Goal: Communication & Community: Answer question/provide support

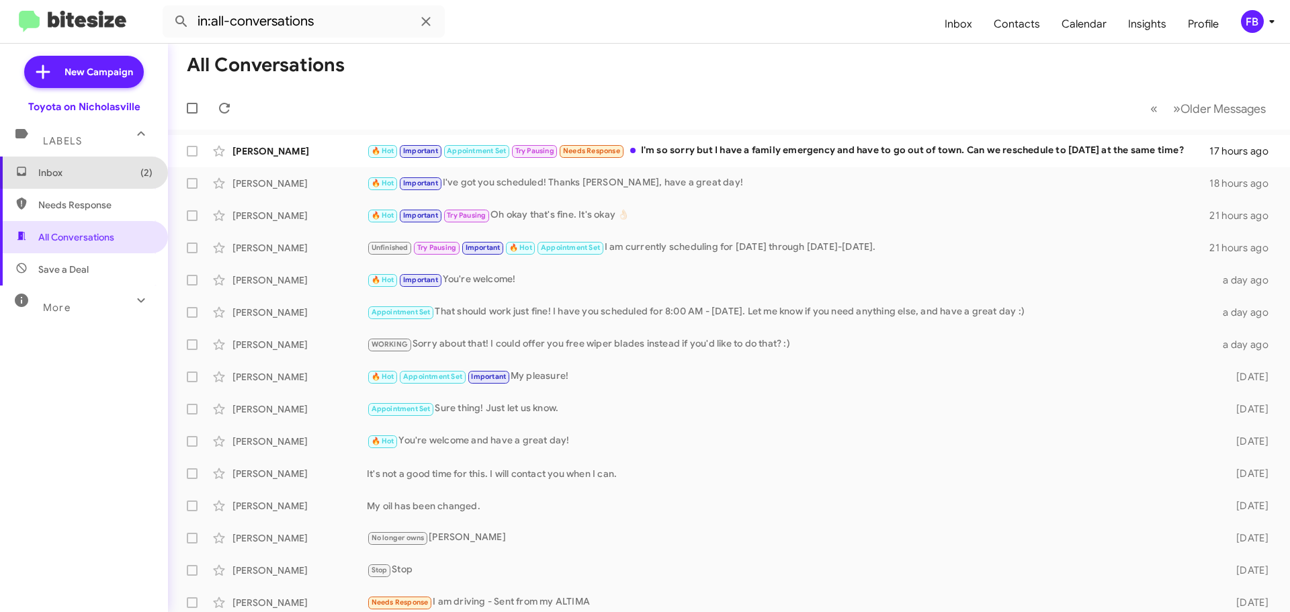
click at [85, 172] on span "Inbox (2)" at bounding box center [95, 172] width 114 height 13
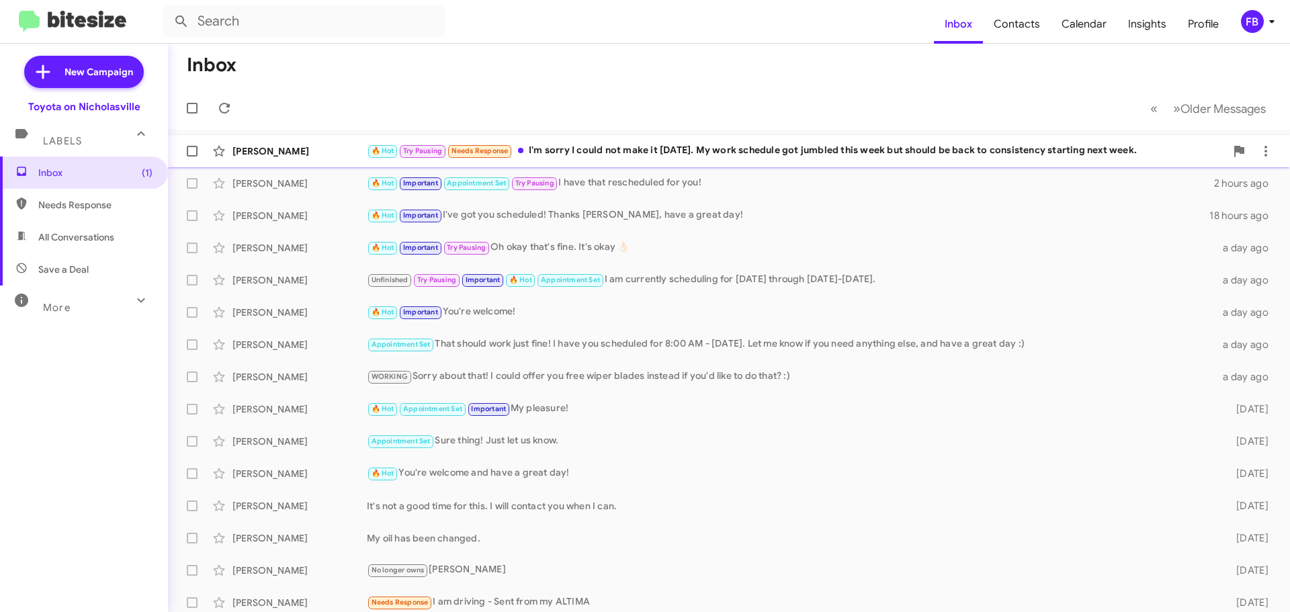
click at [856, 154] on div "🔥 Hot Try Pausing Needs Response I'm sorry I could not make it [DATE]. My work …" at bounding box center [796, 150] width 858 height 15
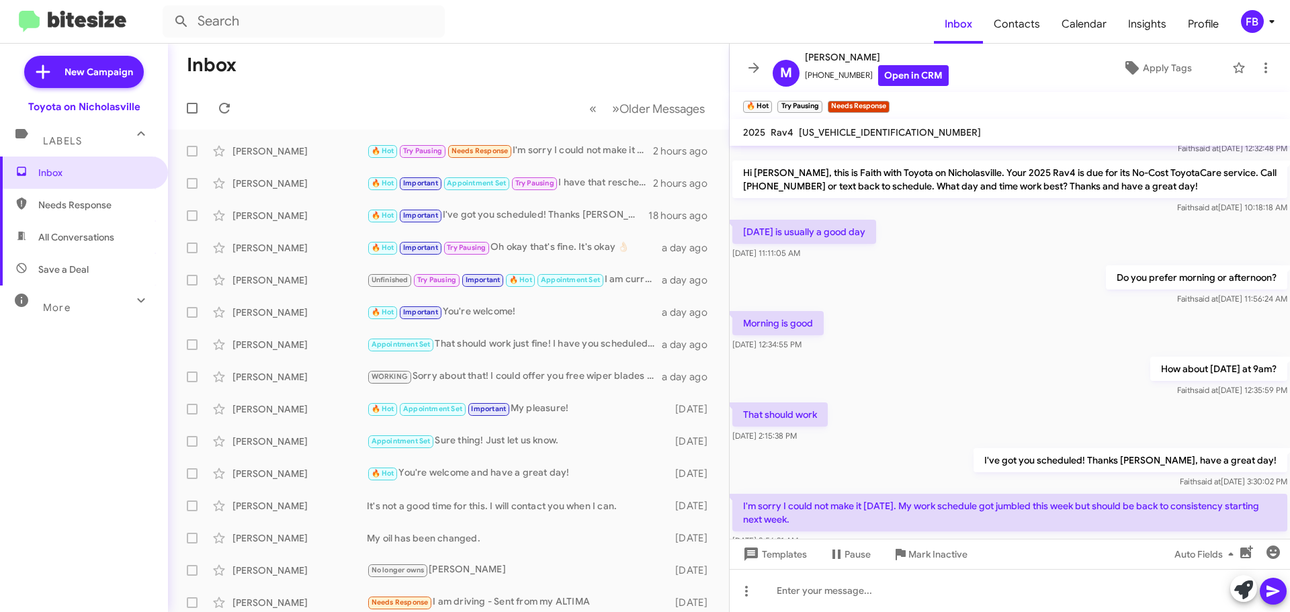
scroll to position [89, 0]
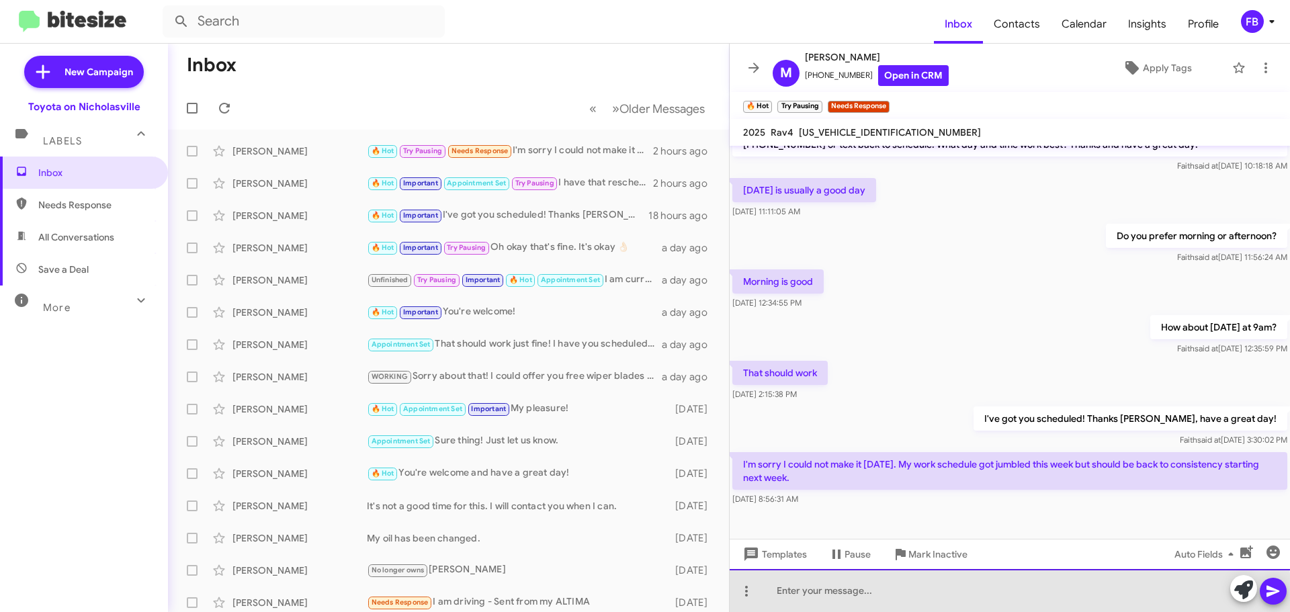
click at [785, 598] on div at bounding box center [1009, 590] width 560 height 43
drag, startPoint x: 959, startPoint y: 591, endPoint x: 1025, endPoint y: 607, distance: 67.8
click at [963, 591] on div "No worries! What day and time would youi like to reschedule?" at bounding box center [1009, 590] width 560 height 43
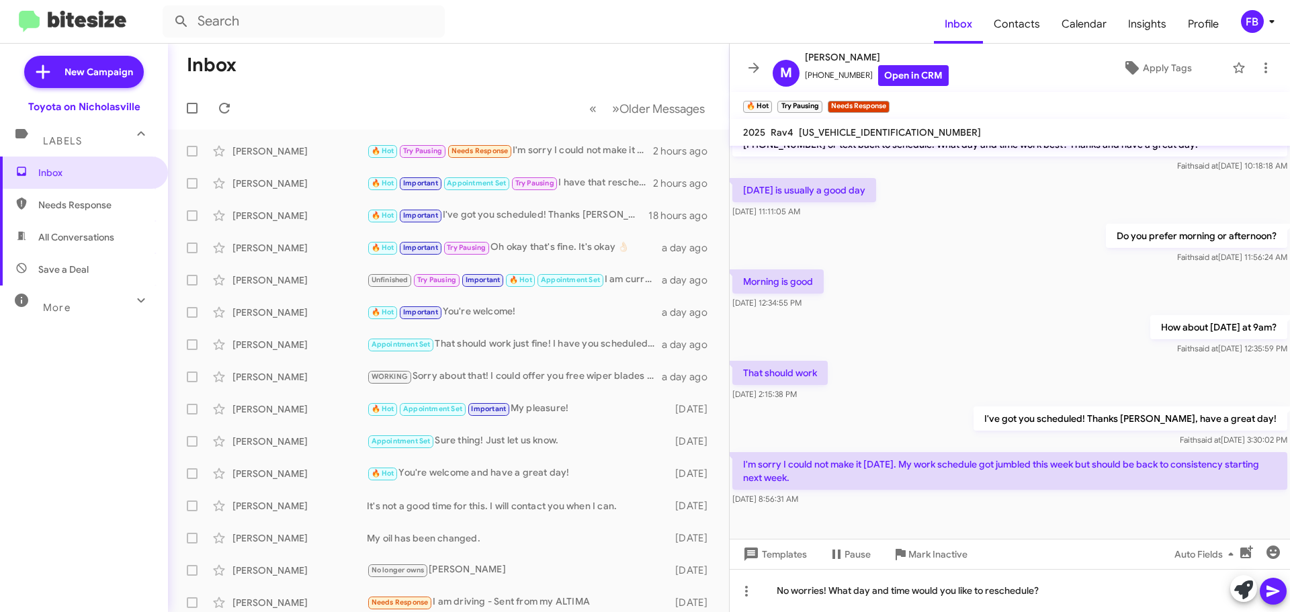
click at [1272, 594] on icon at bounding box center [1272, 591] width 13 height 11
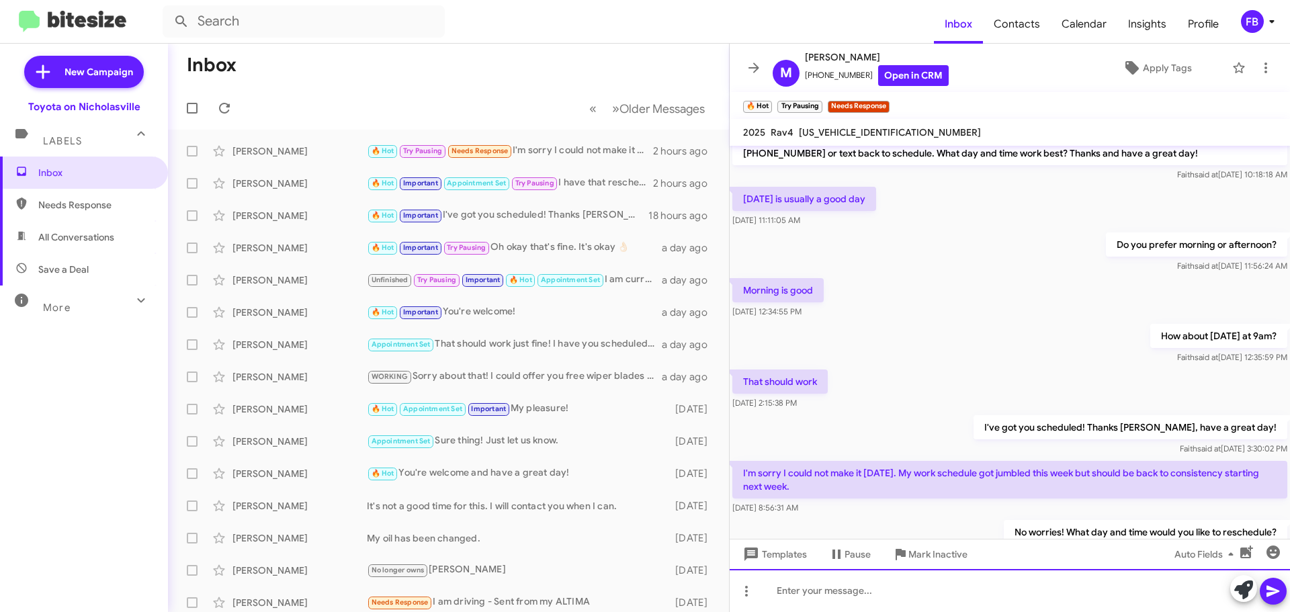
scroll to position [138, 0]
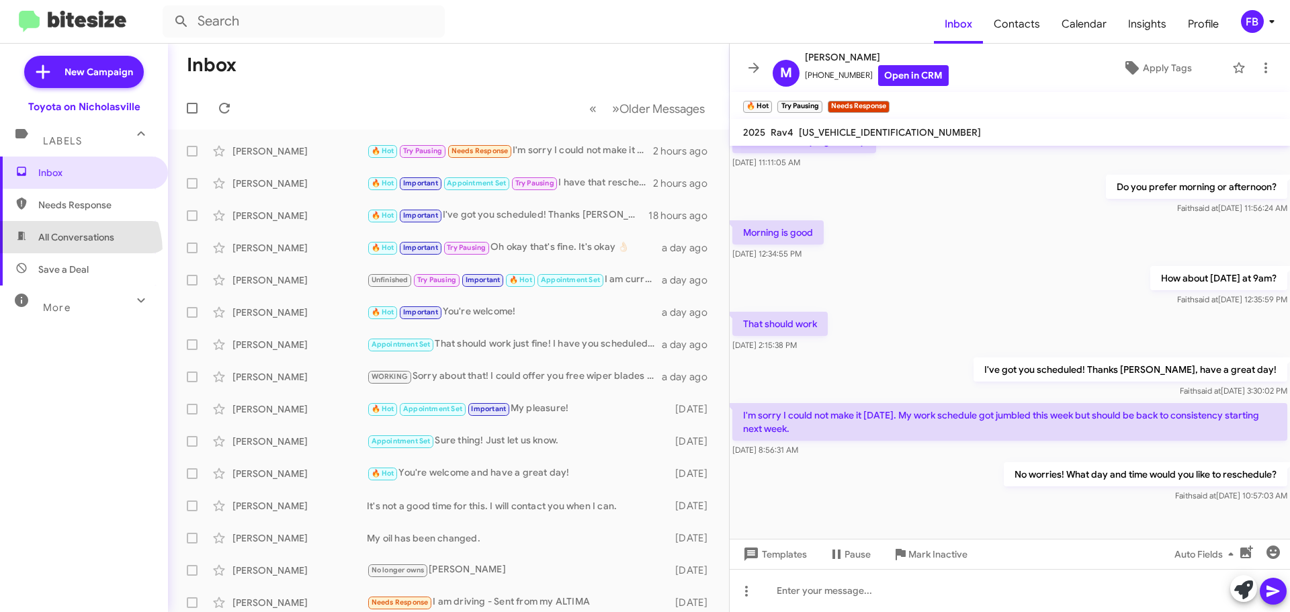
click at [68, 251] on span "All Conversations" at bounding box center [84, 237] width 168 height 32
type input "in:all-conversations"
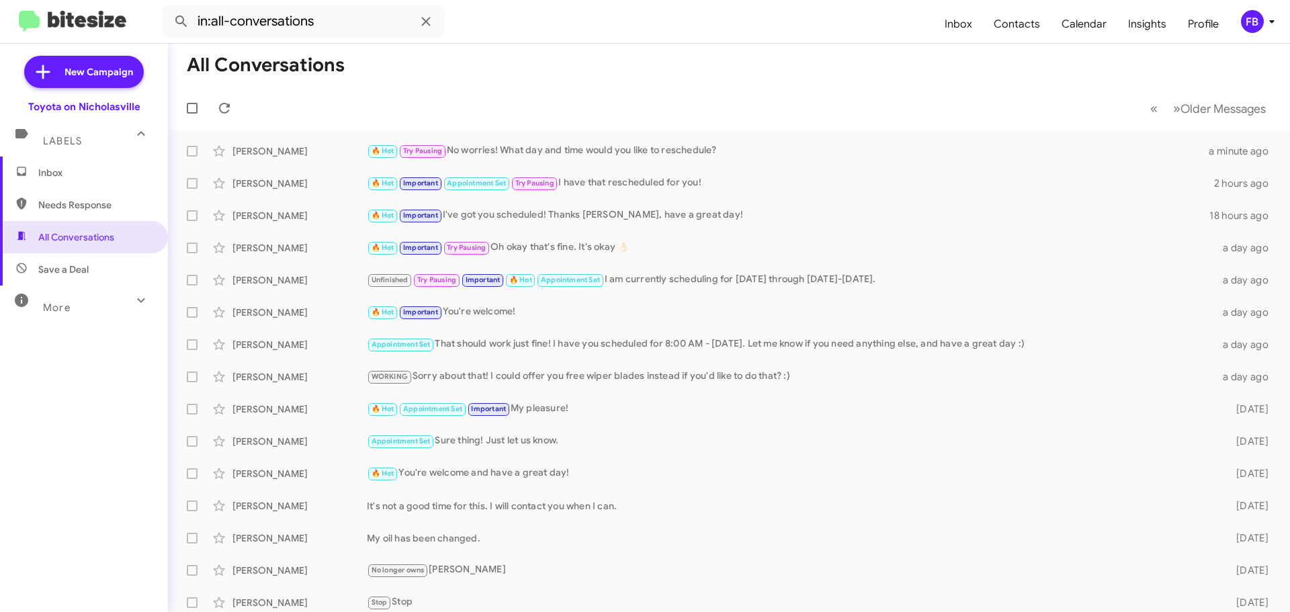
click at [89, 165] on span "Inbox" at bounding box center [84, 173] width 168 height 32
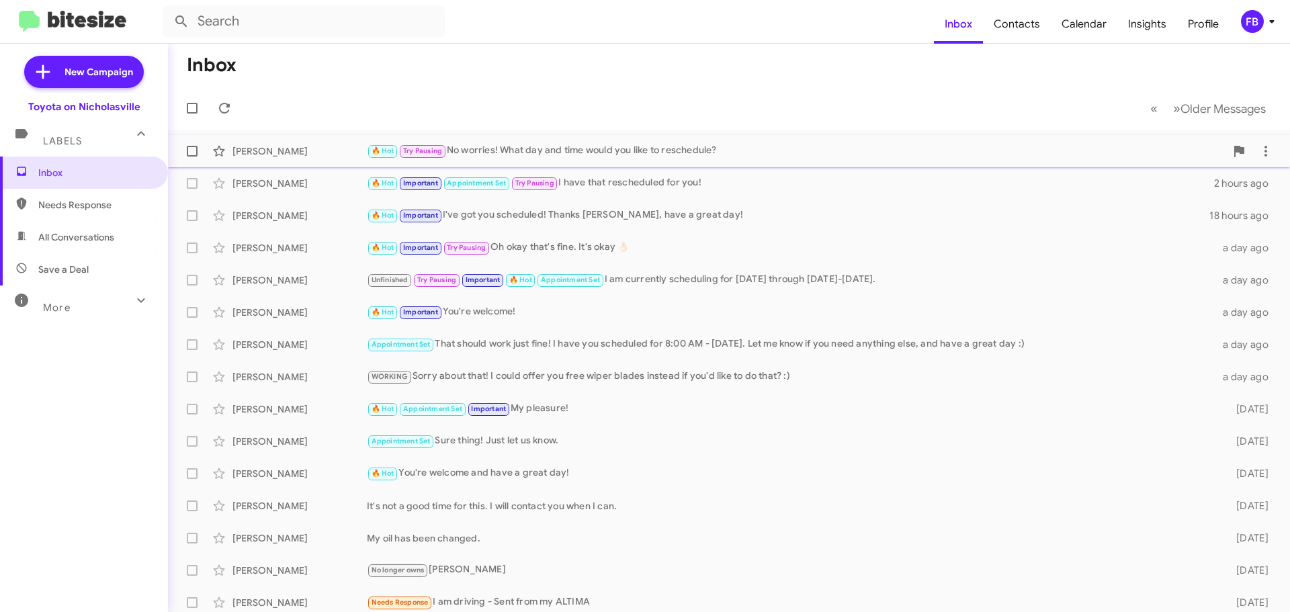
click at [669, 159] on div "[PERSON_NAME] 🔥 Hot Try Pausing No worries! What day and time would you like to…" at bounding box center [729, 151] width 1100 height 27
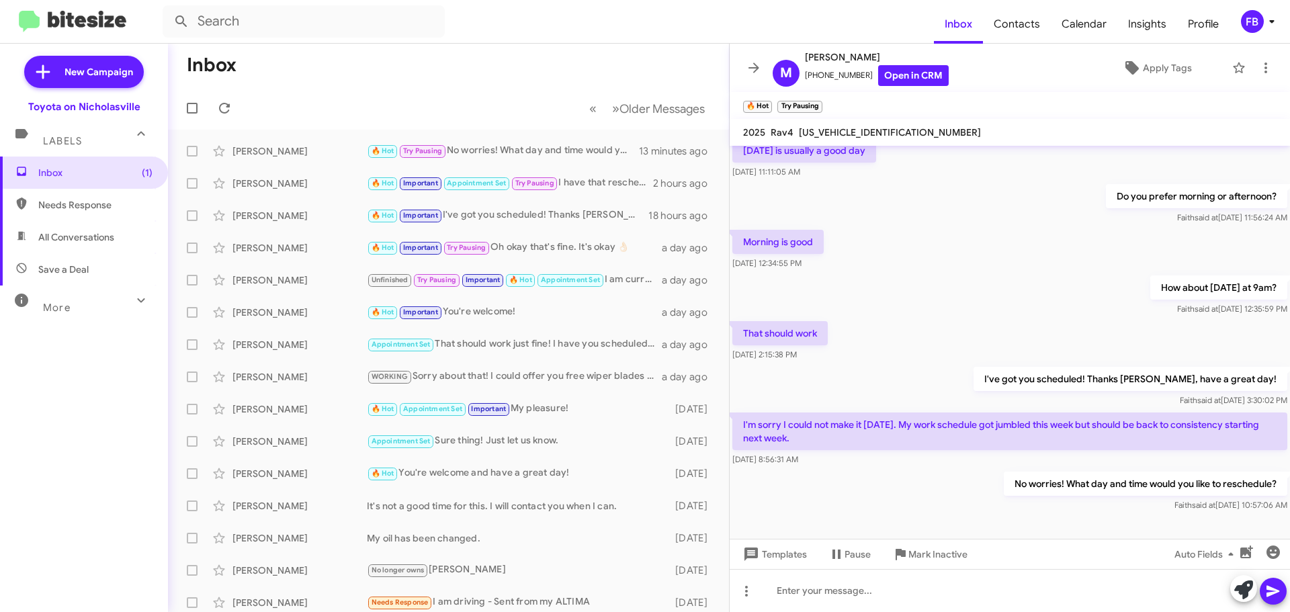
scroll to position [138, 0]
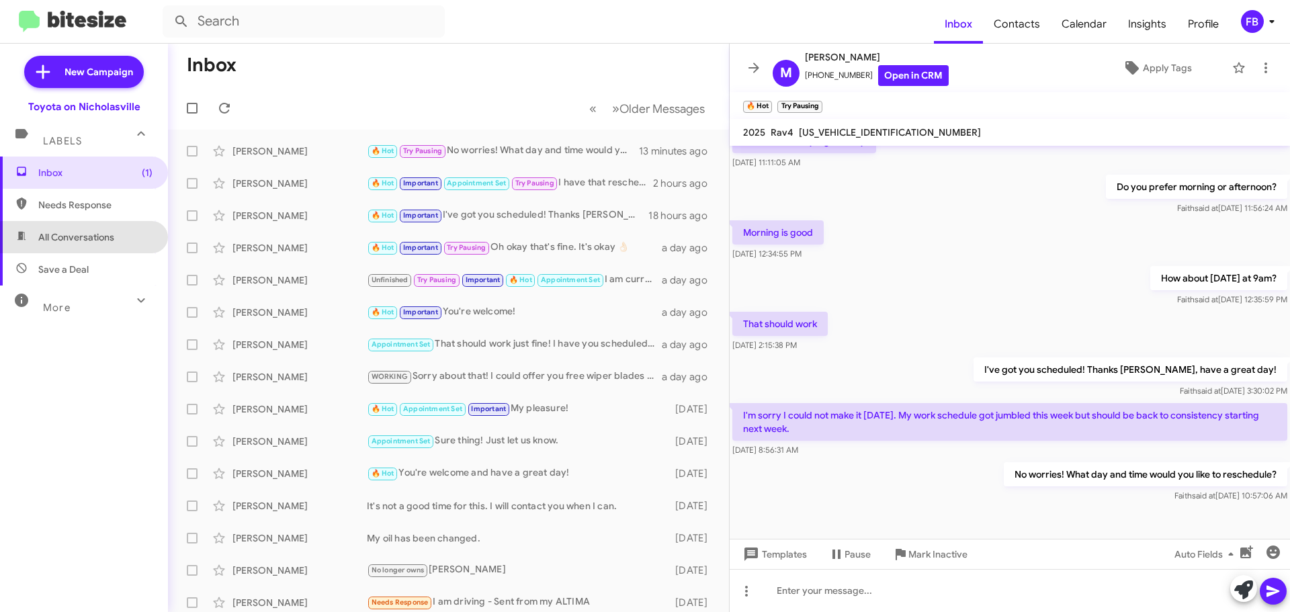
click at [109, 239] on span "All Conversations" at bounding box center [76, 236] width 76 height 13
type input "in:all-conversations"
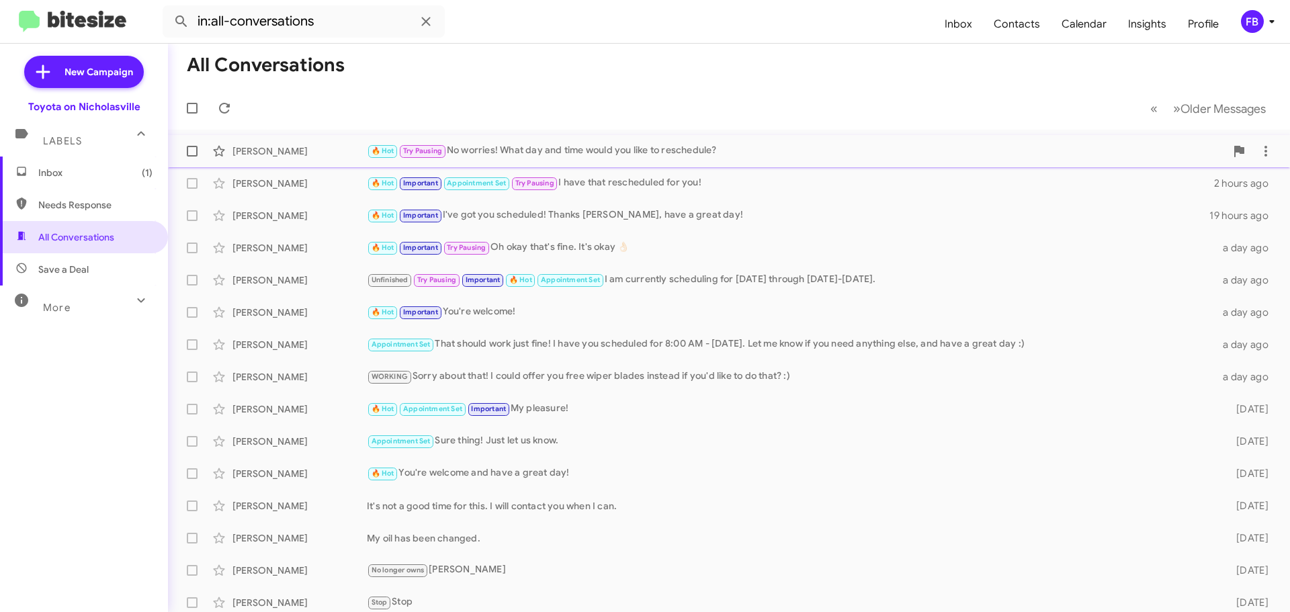
click at [640, 157] on div "🔥 Hot Try Pausing No worries! What day and time would you like to reschedule?" at bounding box center [796, 150] width 858 height 15
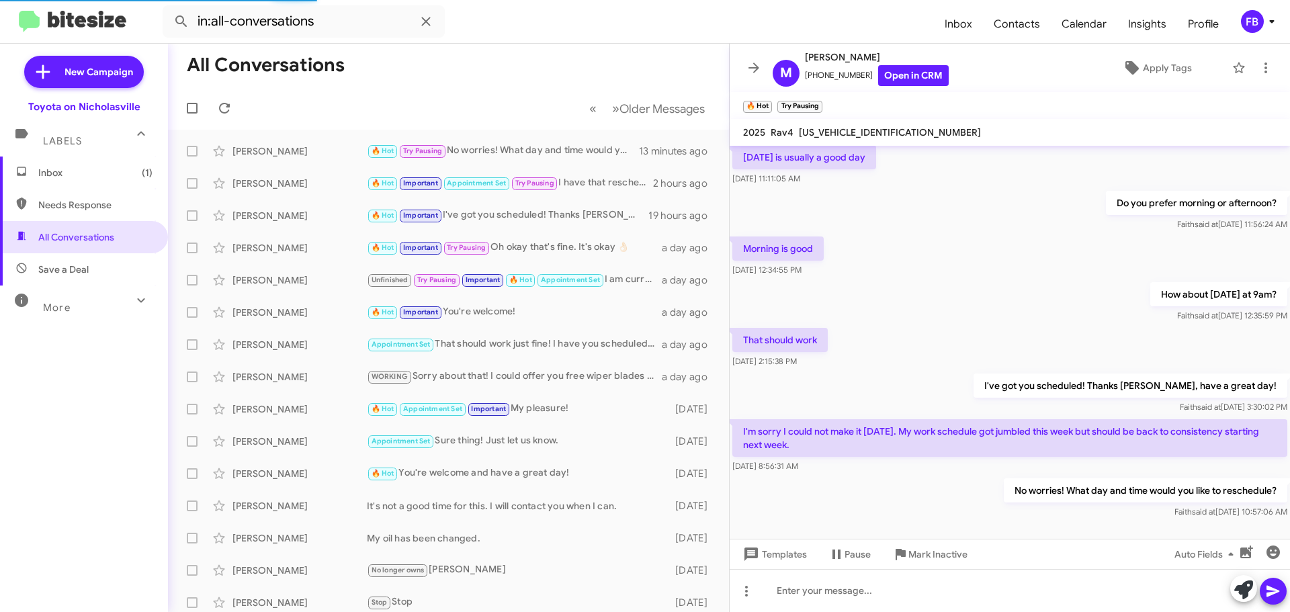
scroll to position [138, 0]
